Goal: Information Seeking & Learning: Check status

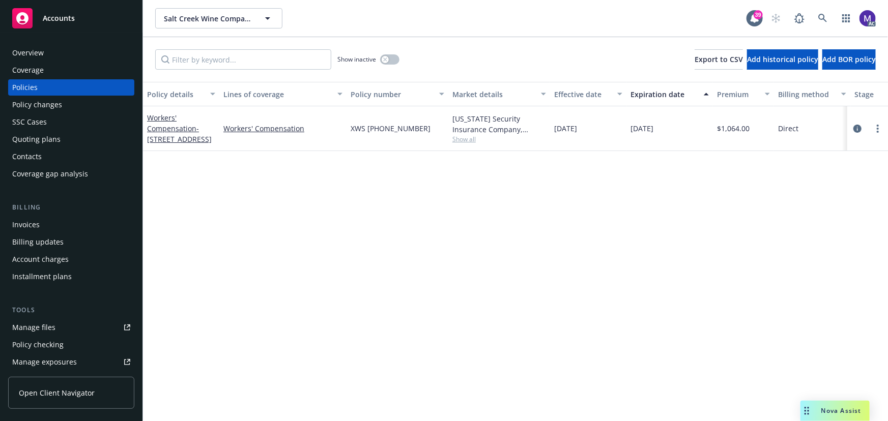
click at [62, 102] on div "Policy changes" at bounding box center [71, 105] width 118 height 16
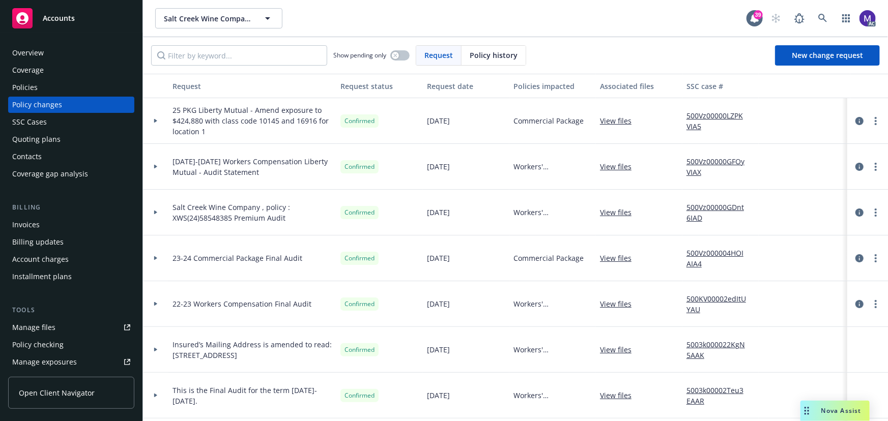
click at [50, 84] on div "Policies" at bounding box center [71, 87] width 118 height 16
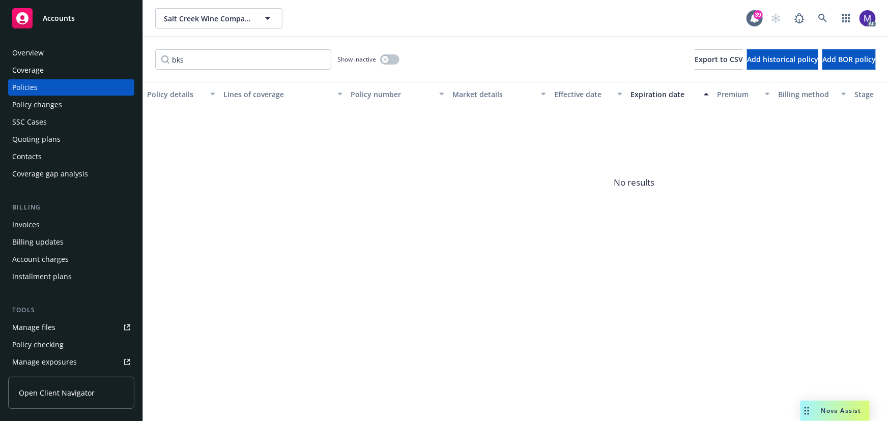
type input "bks"
click at [386, 62] on div "button" at bounding box center [385, 59] width 7 height 7
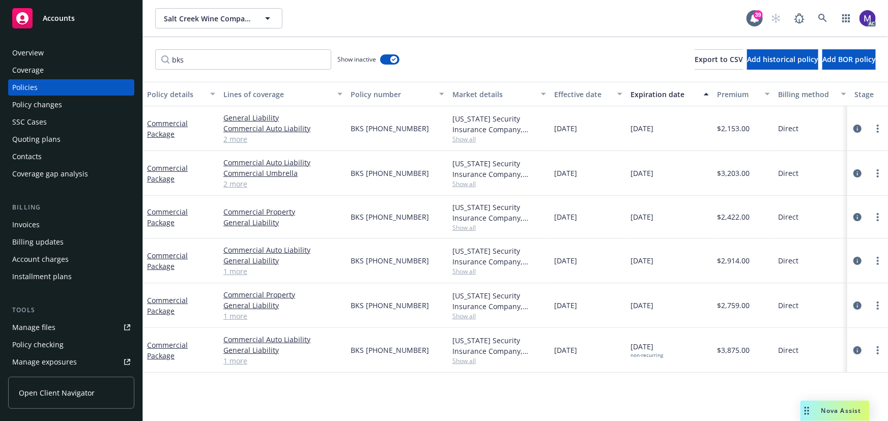
drag, startPoint x: 561, startPoint y: 351, endPoint x: 593, endPoint y: 351, distance: 32.1
click at [593, 351] on div "[DATE]" at bounding box center [588, 350] width 76 height 45
copy span "[DATE]"
drag, startPoint x: 642, startPoint y: 347, endPoint x: 671, endPoint y: 347, distance: 29.0
click at [671, 347] on div "[DATE] non-recurring" at bounding box center [669, 350] width 87 height 45
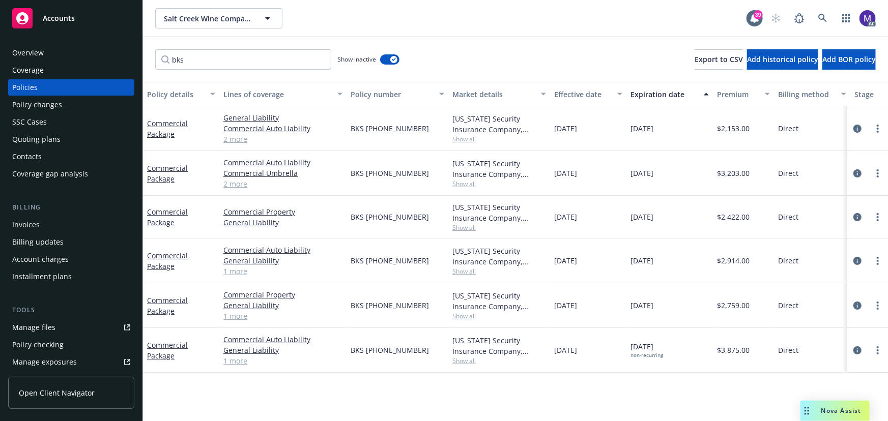
copy span "[DATE]"
click at [467, 360] on span "Show all" at bounding box center [499, 361] width 94 height 9
click at [397, 291] on span "Liberty Mutual" at bounding box center [450, 294] width 187 height 11
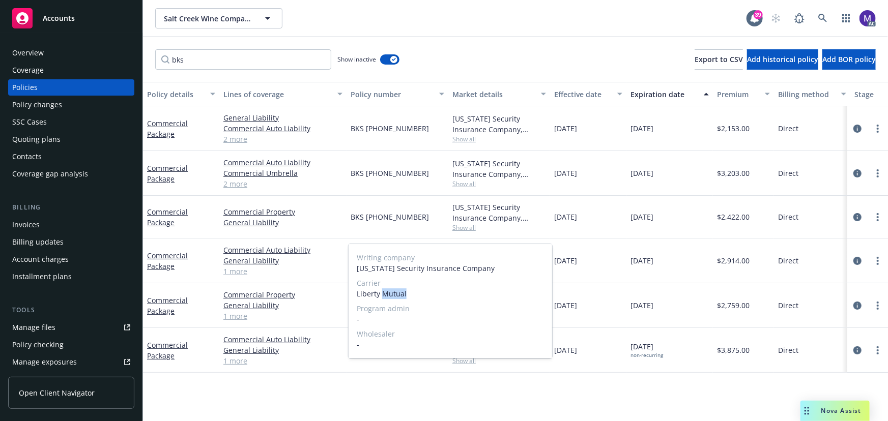
click at [397, 291] on span "Liberty Mutual" at bounding box center [450, 294] width 187 height 11
click at [391, 293] on span "Liberty Mutual" at bounding box center [450, 294] width 187 height 11
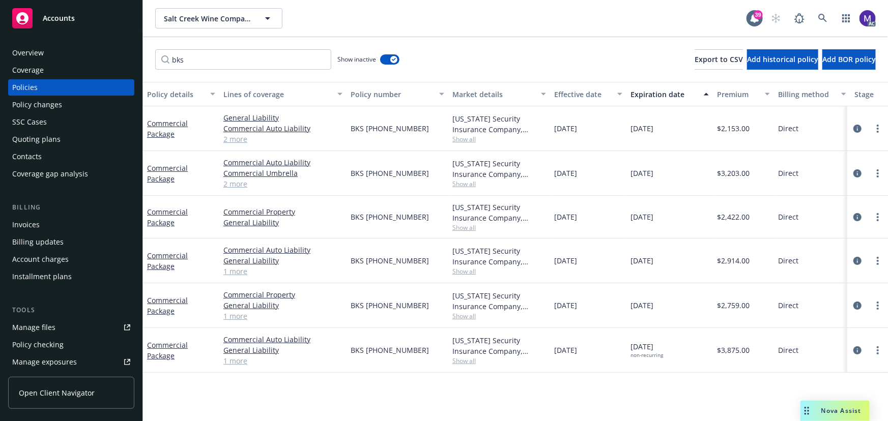
click at [427, 378] on div "Policy details Lines of coverage Policy number Market details Effective date Ex…" at bounding box center [515, 251] width 745 height 339
drag, startPoint x: 565, startPoint y: 349, endPoint x: 600, endPoint y: 350, distance: 35.6
click at [600, 350] on div "[DATE]" at bounding box center [588, 350] width 76 height 45
copy span "[DATE]"
drag, startPoint x: 630, startPoint y: 347, endPoint x: 680, endPoint y: 351, distance: 50.1
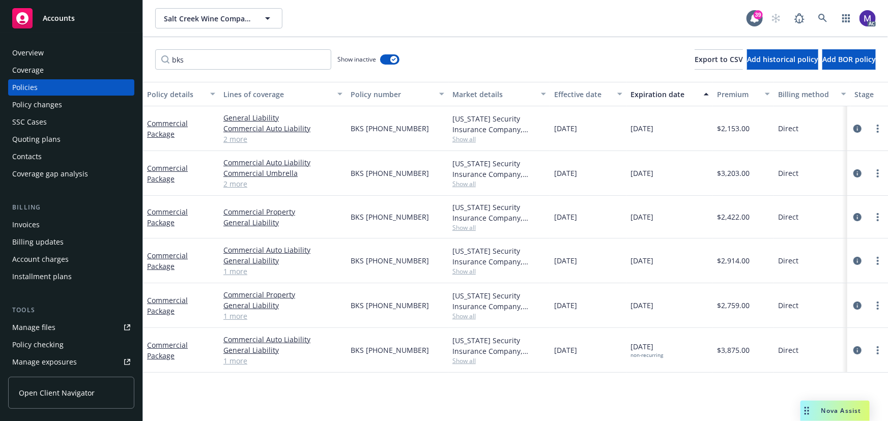
click at [680, 351] on div "[DATE] non-recurring" at bounding box center [669, 350] width 87 height 45
copy span "[DATE]"
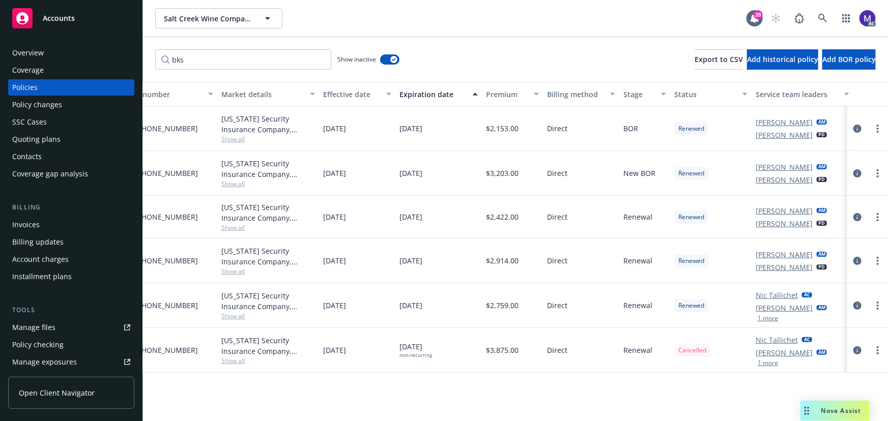
scroll to position [0, 237]
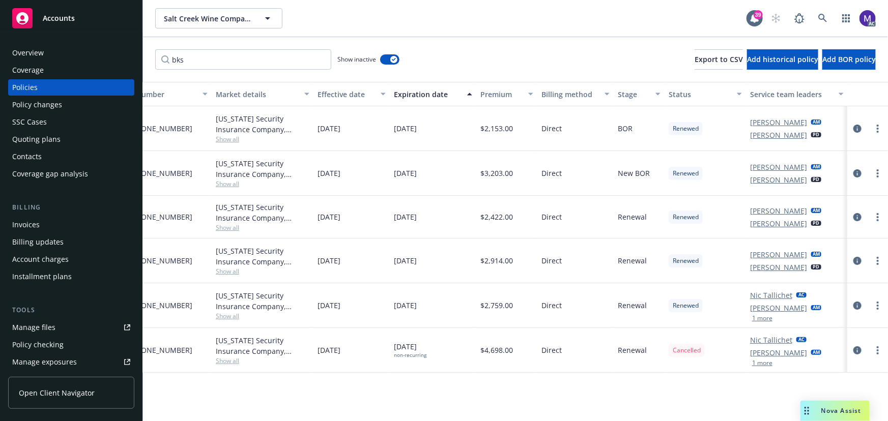
drag, startPoint x: 859, startPoint y: 350, endPoint x: 5, endPoint y: 275, distance: 857.7
click at [861, 350] on icon "circleInformation" at bounding box center [857, 351] width 8 height 8
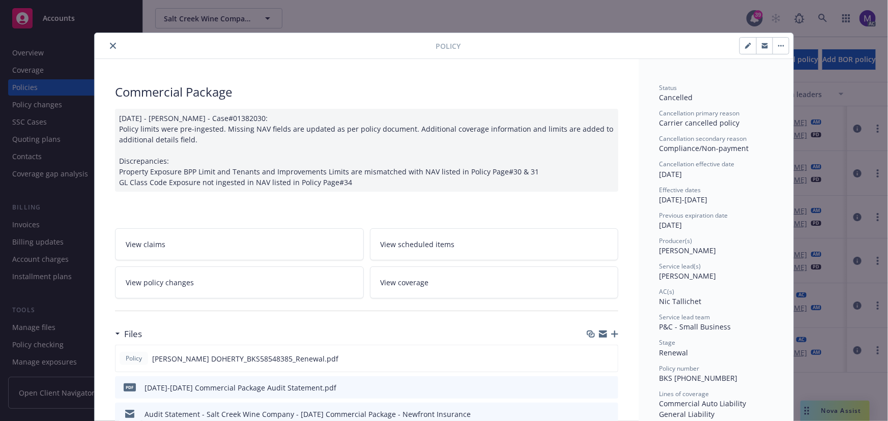
click at [369, 181] on div "[DATE] - [PERSON_NAME] - Case#01382030: Policy limits were pre-ingested. Missin…" at bounding box center [366, 150] width 503 height 83
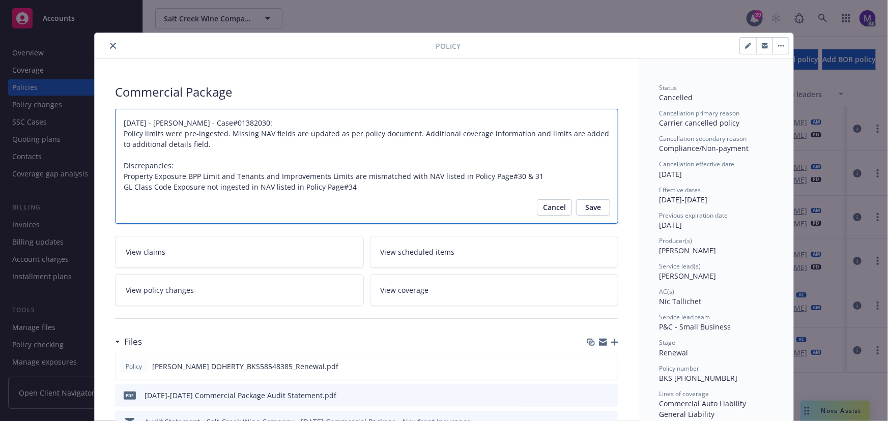
click at [369, 181] on textarea "[DATE] - [PERSON_NAME] - Case#01382030: Policy limits were pre-ingested. Missin…" at bounding box center [366, 167] width 503 height 116
click at [363, 189] on textarea "[DATE] - [PERSON_NAME] - Case#01382030: Policy limits were pre-ingested. Missin…" at bounding box center [366, 167] width 503 height 116
type textarea "x"
type textarea "[DATE] - [PERSON_NAME] - Case#01382030: Policy limits were pre-ingested. Missin…"
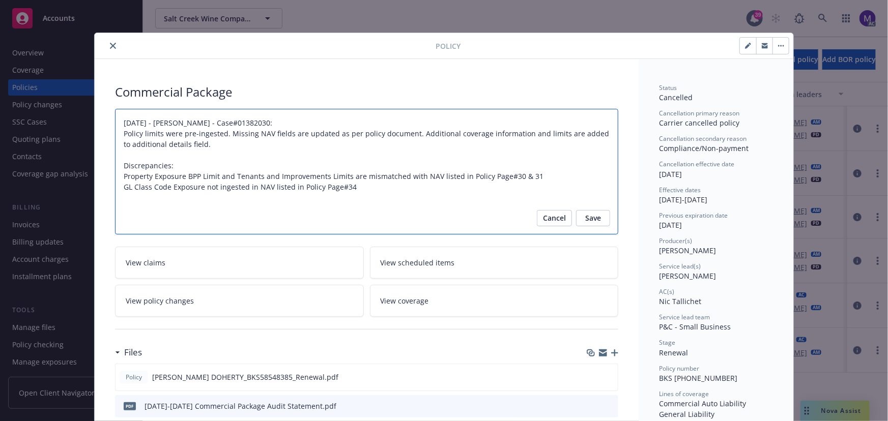
paste textarea "Audit Completed: [DATE] Summary:"
type textarea "x"
type textarea "[DATE] - [PERSON_NAME] - Case#01382030: Policy limits were pre-ingested. Missin…"
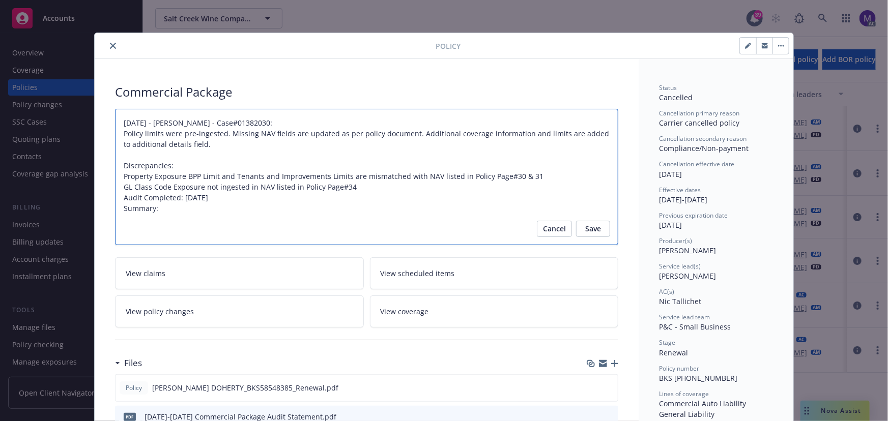
click at [198, 198] on textarea "[DATE] - [PERSON_NAME] - Case#01382030: Policy limits were pre-ingested. Missin…" at bounding box center [366, 177] width 503 height 137
type textarea "x"
type textarea "[DATE] - [PERSON_NAME] - Case#01382030: Policy limits were pre-ingested. Missin…"
type textarea "x"
type textarea "[DATE] - [PERSON_NAME] - Case#01382030: Policy limits were pre-ingested. Missin…"
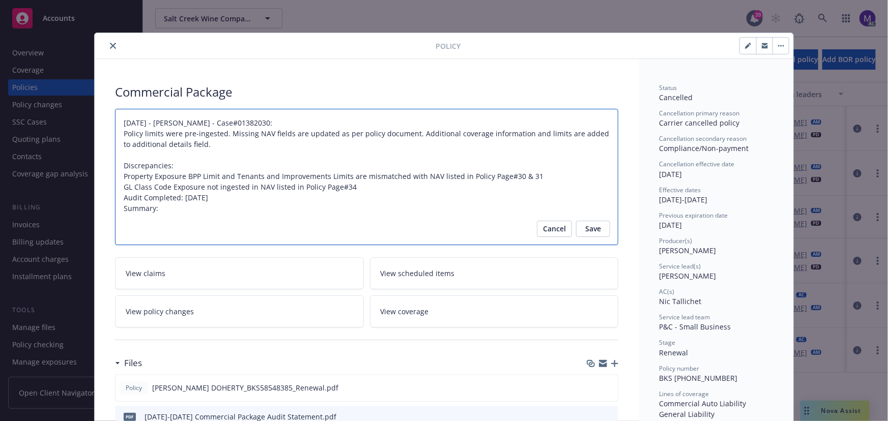
click at [133, 223] on textarea "[DATE] - [PERSON_NAME] - Case#01382030: Policy limits were pre-ingested. Missin…" at bounding box center [366, 177] width 503 height 137
click at [156, 210] on textarea "[DATE] - [PERSON_NAME] - Case#01382030: Policy limits were pre-ingested. Missin…" at bounding box center [366, 177] width 503 height 137
type textarea "x"
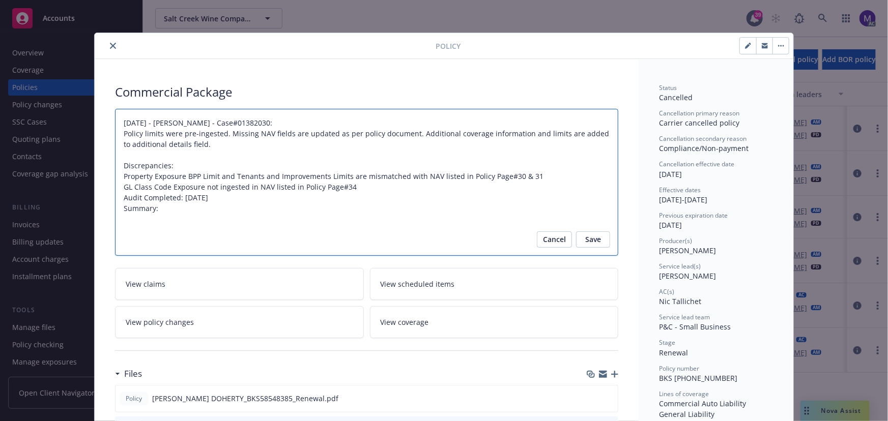
paste textarea "Original Premium - $3,396 Audited Actual Premium - $4,219 Additional Premium - …"
type textarea "[DATE] - [PERSON_NAME] - Case#01382030: Policy limits were pre-ingested. Missin…"
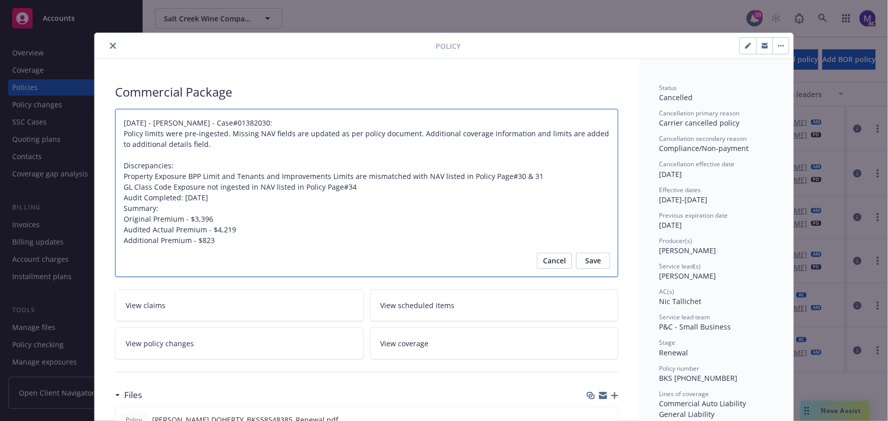
click at [350, 188] on textarea "[DATE] - [PERSON_NAME] - Case#01382030: Policy limits were pre-ingested. Missin…" at bounding box center [366, 193] width 503 height 169
type textarea "x"
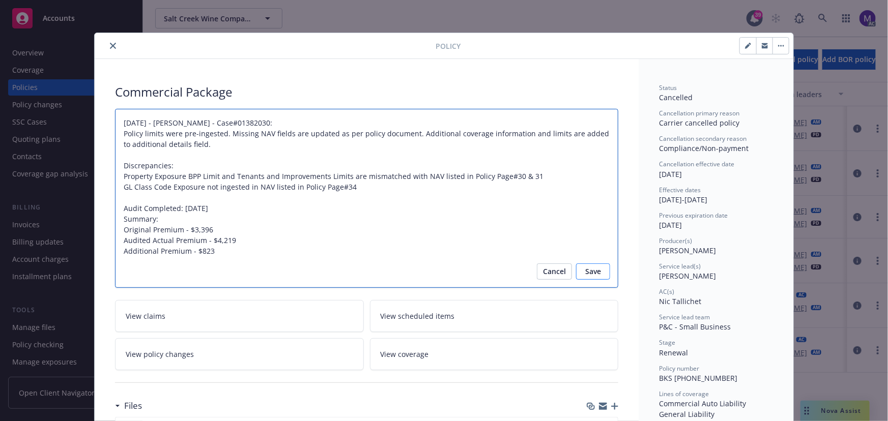
type textarea "[DATE] - [PERSON_NAME] - Case#01382030: Policy limits were pre-ingested. Missin…"
click at [592, 274] on span "Save" at bounding box center [593, 272] width 16 height 16
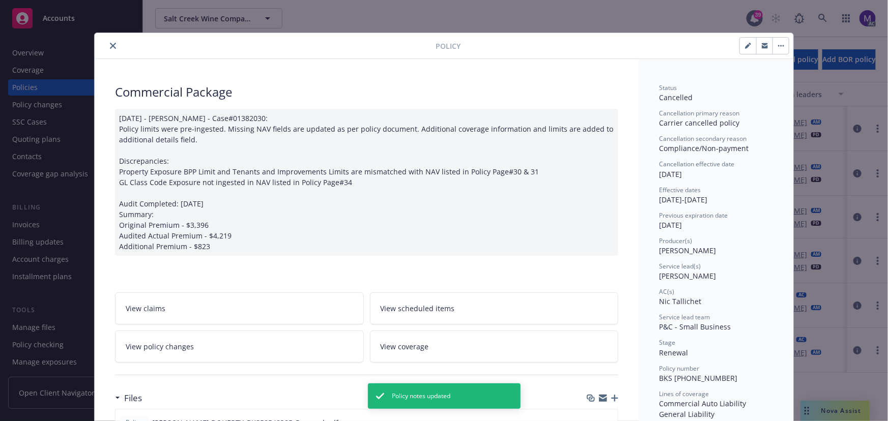
click at [218, 202] on div "[DATE] - [PERSON_NAME] - Case#01382030: Policy limits were pre-ingested. Missin…" at bounding box center [366, 182] width 503 height 147
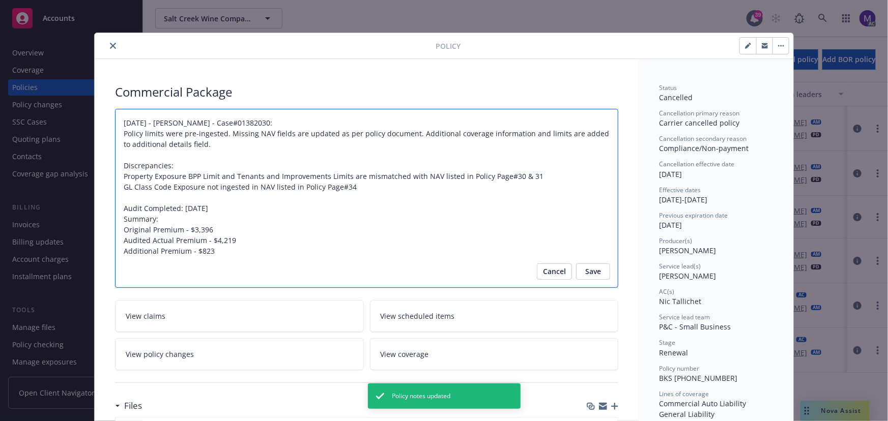
click at [221, 208] on textarea "[DATE] - [PERSON_NAME] - Case#01382030: Policy limits were pre-ingested. Missin…" at bounding box center [366, 199] width 503 height 180
type textarea "x"
type textarea "[DATE] - [PERSON_NAME] - Case#01382030: Policy limits were pre-ingested. Missin…"
type textarea "x"
type textarea "[DATE] - [PERSON_NAME] - Case#01382030: Policy limits were pre-ingested. Missin…"
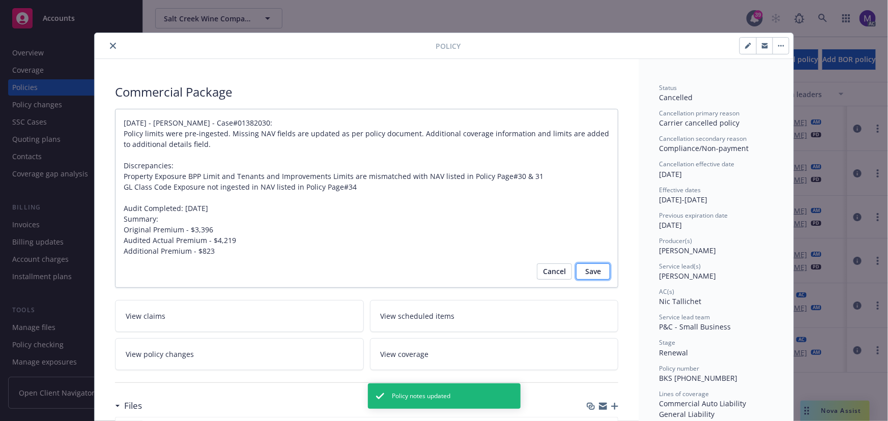
click at [598, 269] on button "Save" at bounding box center [593, 272] width 34 height 16
type textarea "x"
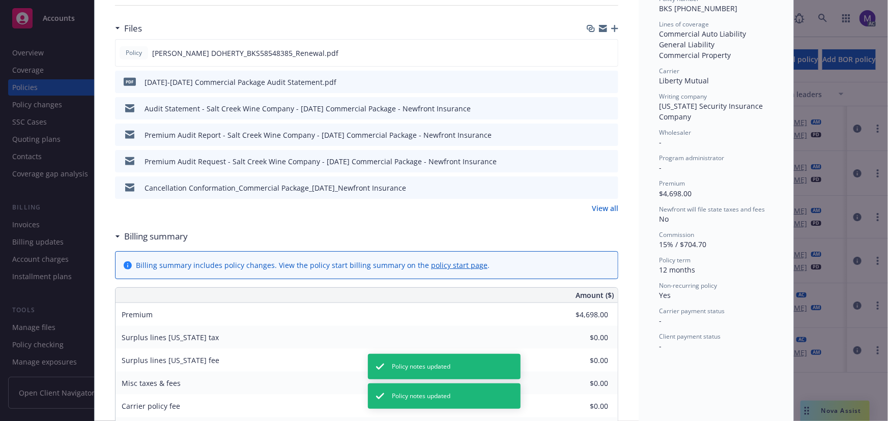
scroll to position [324, 0]
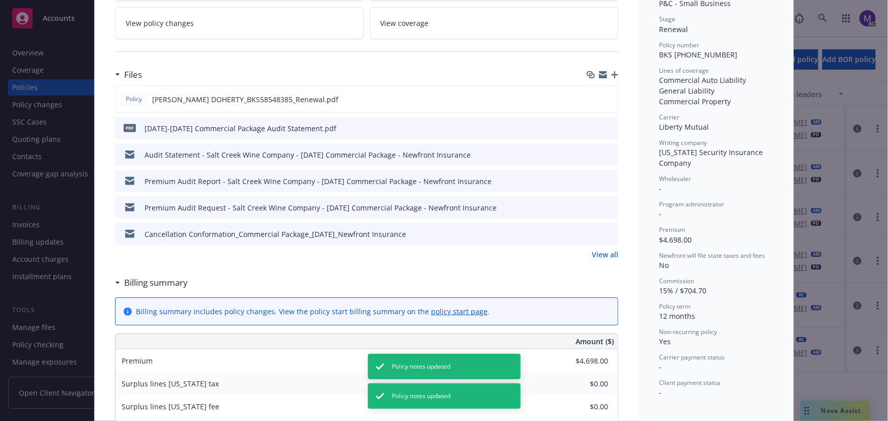
click at [606, 127] on icon "preview file" at bounding box center [608, 127] width 9 height 7
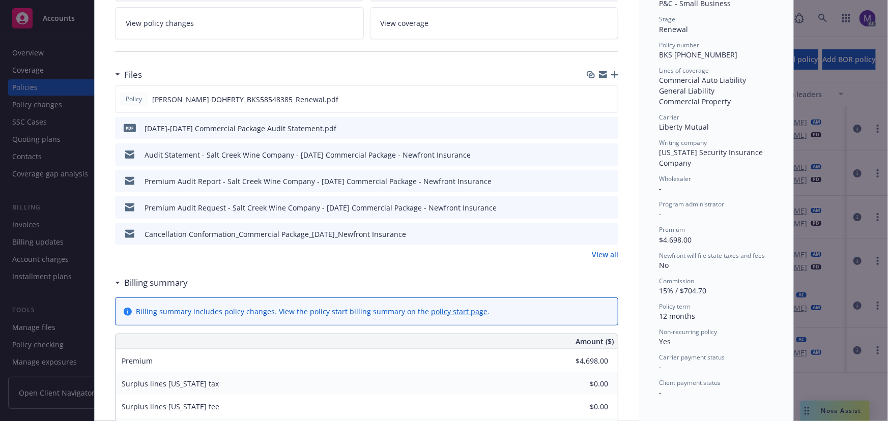
click at [603, 259] on div "Files Policy [PERSON_NAME] DOHERTY_BKS58548385_Renewal.pdf pdf [DATE]-[DATE] Co…" at bounding box center [366, 168] width 503 height 208
click at [604, 256] on link "View all" at bounding box center [605, 254] width 26 height 11
